Goal: Task Accomplishment & Management: Complete application form

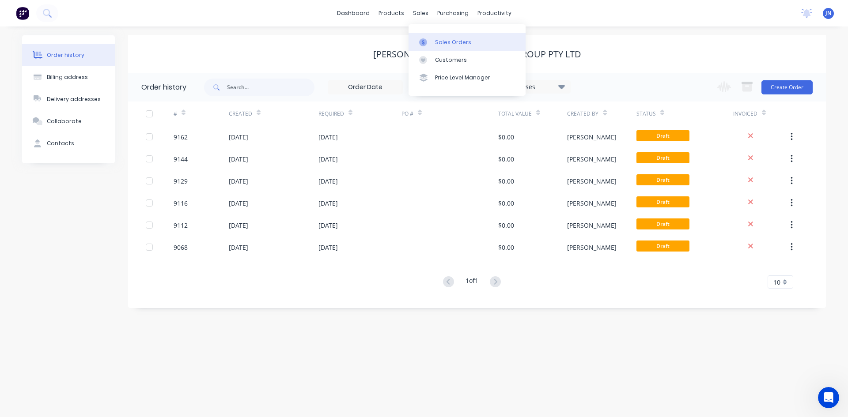
click at [437, 45] on div "Sales Orders" at bounding box center [453, 42] width 36 height 8
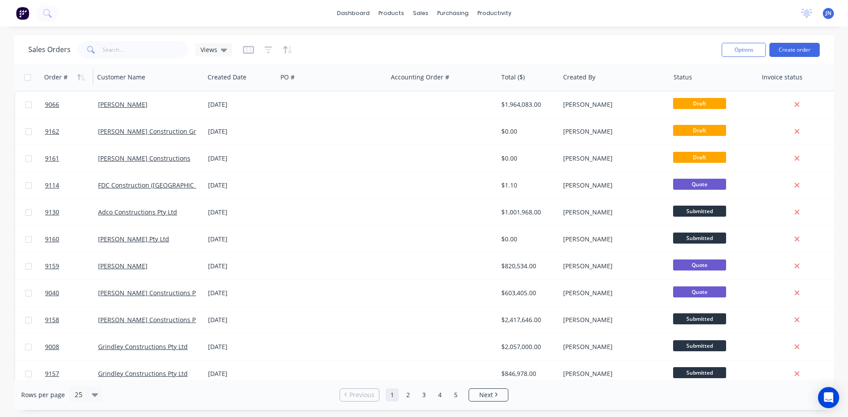
click at [56, 78] on div "Order #" at bounding box center [55, 77] width 23 height 9
click at [81, 78] on icon "button" at bounding box center [81, 77] width 8 height 7
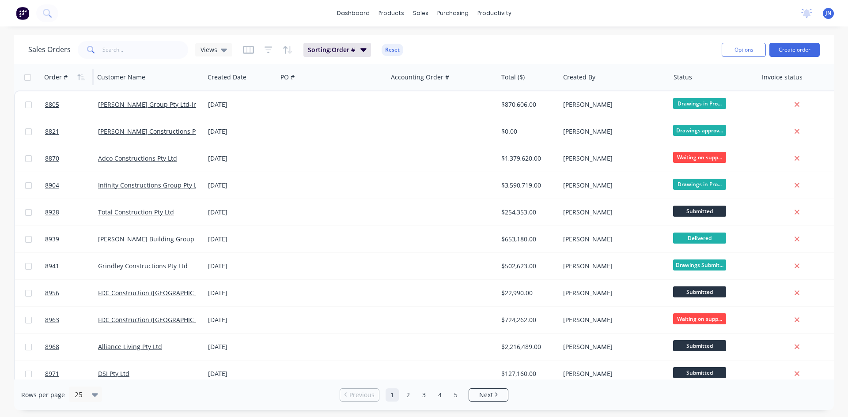
click at [81, 78] on icon "button" at bounding box center [81, 77] width 8 height 7
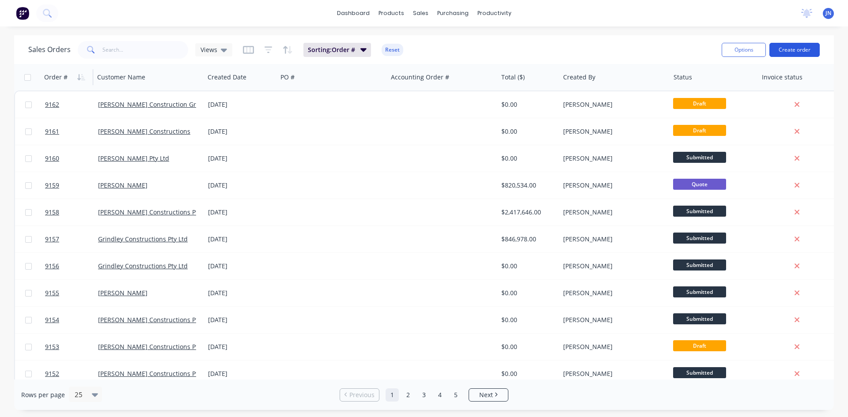
click at [802, 47] on button "Create order" at bounding box center [794, 50] width 50 height 14
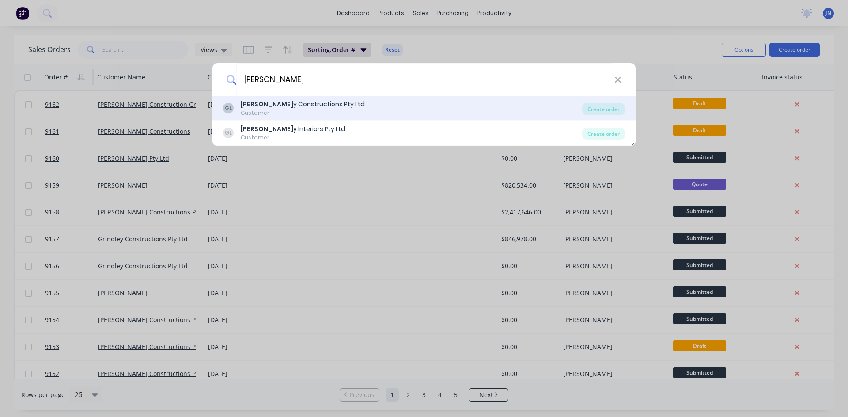
type input "Grindle"
click at [259, 103] on b "Grindle" at bounding box center [267, 104] width 53 height 9
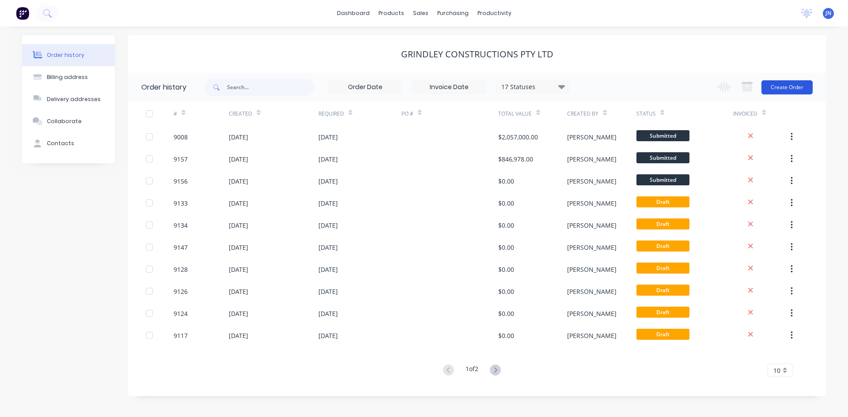
click at [769, 84] on button "Create Order" at bounding box center [786, 87] width 51 height 14
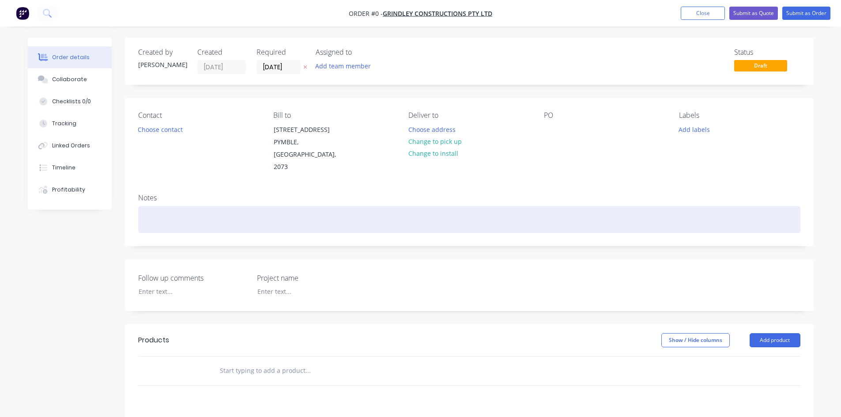
click at [209, 207] on div at bounding box center [469, 219] width 662 height 27
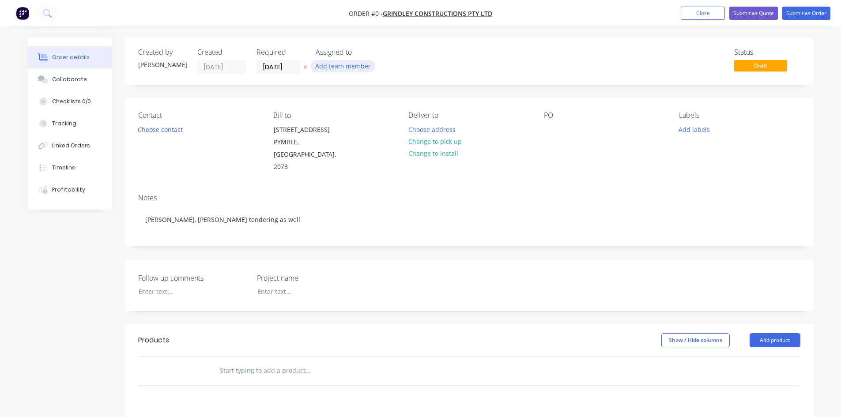
click at [346, 68] on div "Order details Collaborate Checklists 0/0 Tracking Linked Orders Timeline Profit…" at bounding box center [421, 325] width 804 height 574
click at [340, 68] on button "Add team member" at bounding box center [342, 66] width 65 height 12
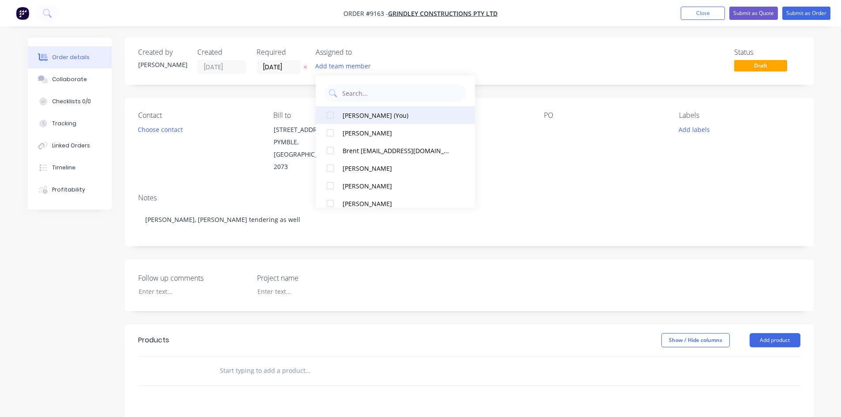
click at [356, 119] on div "Jaryd Nematalla (You)" at bounding box center [398, 115] width 110 height 9
click at [287, 66] on input "03/09/25" at bounding box center [278, 66] width 43 height 13
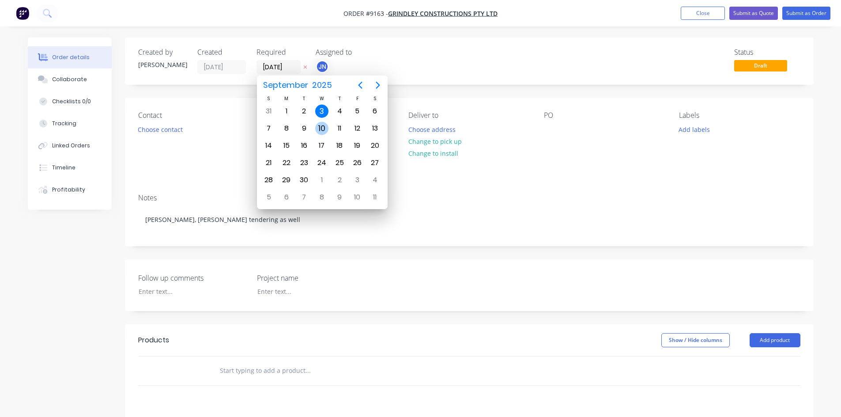
click at [323, 128] on div "10" at bounding box center [321, 128] width 13 height 13
type input "10/09/25"
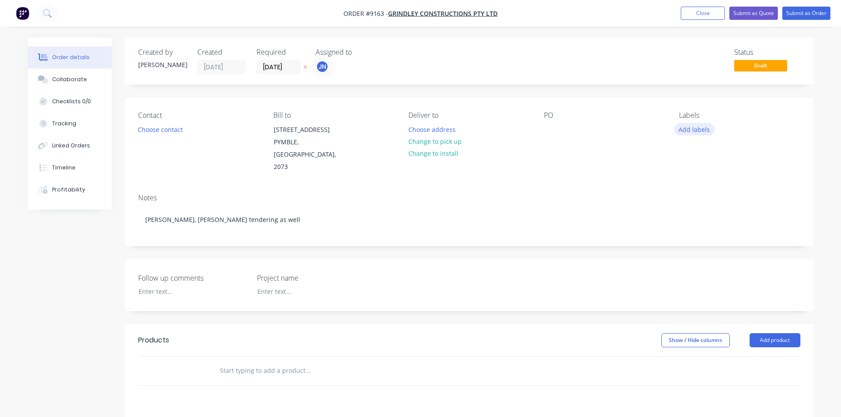
click at [687, 132] on button "Add labels" at bounding box center [694, 129] width 41 height 12
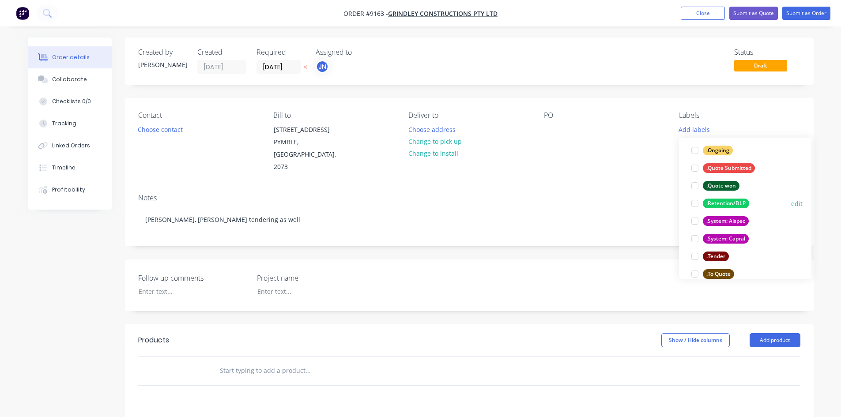
scroll to position [132, 0]
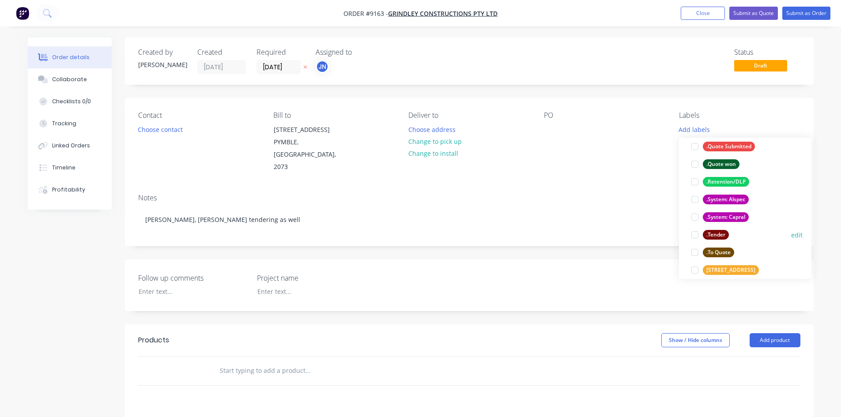
click at [698, 234] on div at bounding box center [695, 235] width 18 height 18
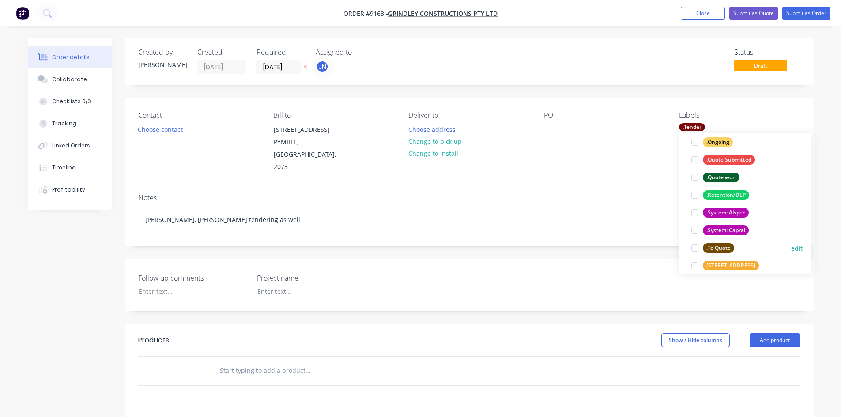
click at [696, 249] on div at bounding box center [695, 248] width 18 height 18
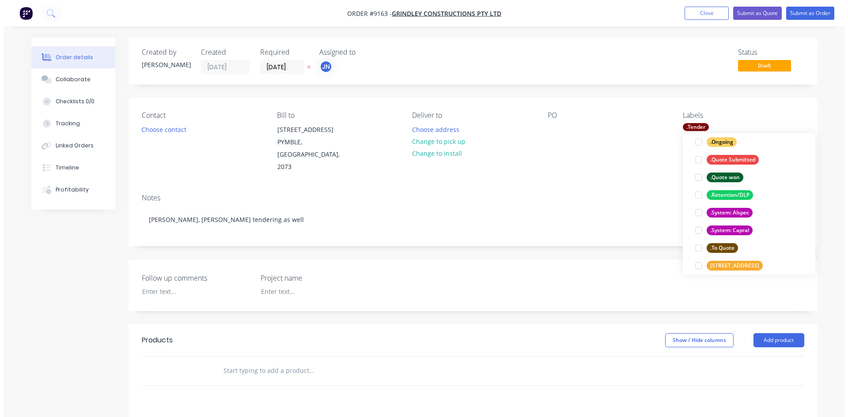
scroll to position [0, 0]
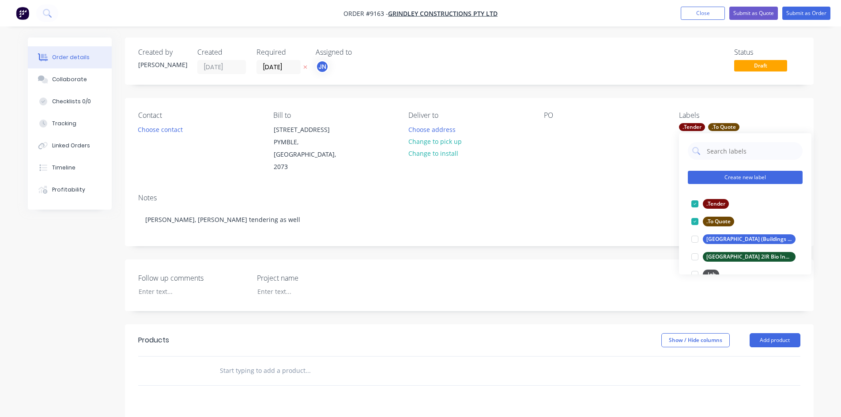
click at [735, 174] on button "Create new label" at bounding box center [745, 177] width 115 height 13
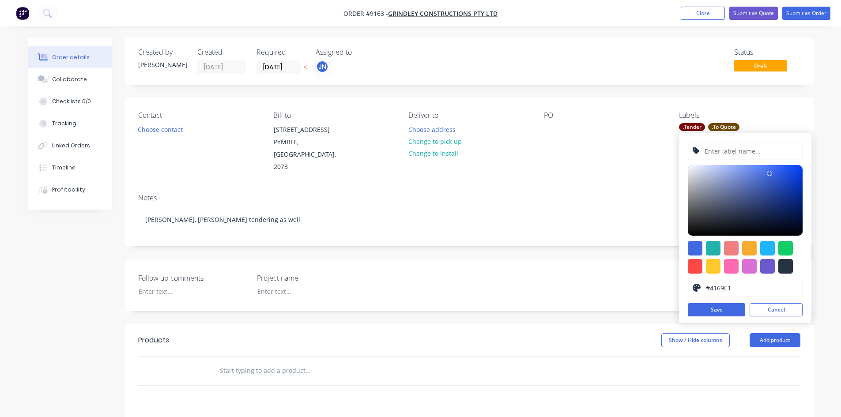
click at [746, 155] on input "text" at bounding box center [751, 151] width 94 height 17
type input "Kambala Sports Centre"
click at [710, 310] on button "Save" at bounding box center [716, 309] width 57 height 13
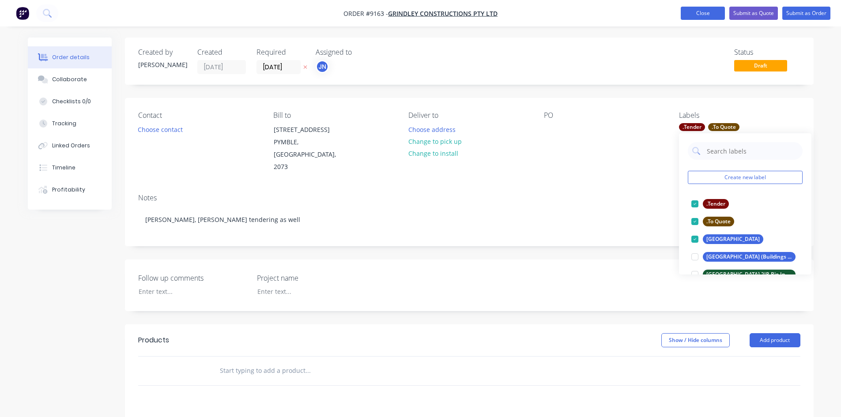
click at [687, 9] on button "Close" at bounding box center [703, 13] width 44 height 13
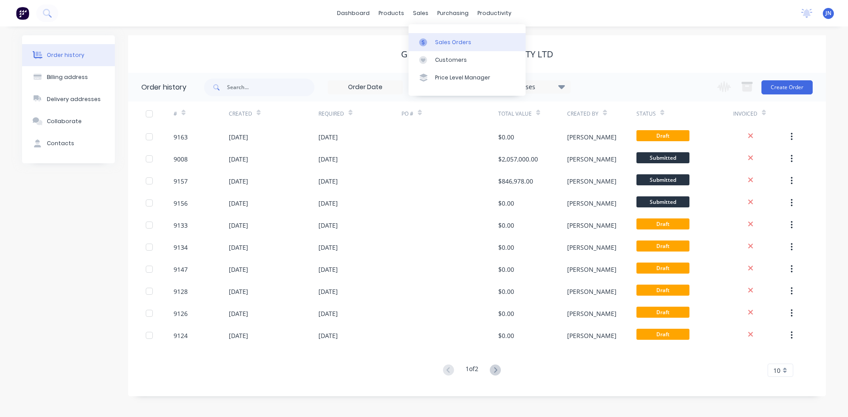
click at [428, 38] on link "Sales Orders" at bounding box center [466, 42] width 117 height 18
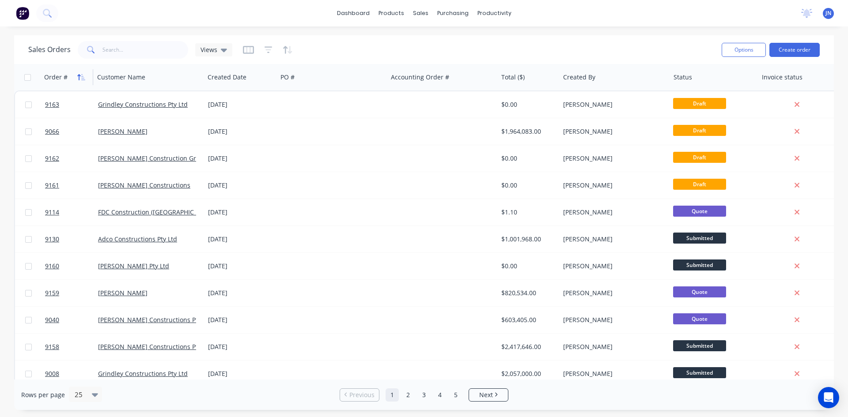
click at [78, 78] on icon "button" at bounding box center [81, 77] width 8 height 7
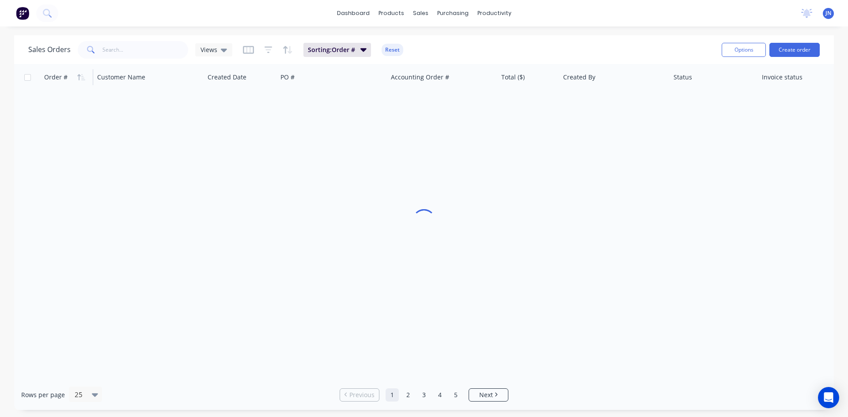
click at [78, 78] on icon "button" at bounding box center [81, 77] width 8 height 7
